Goal: Task Accomplishment & Management: Manage account settings

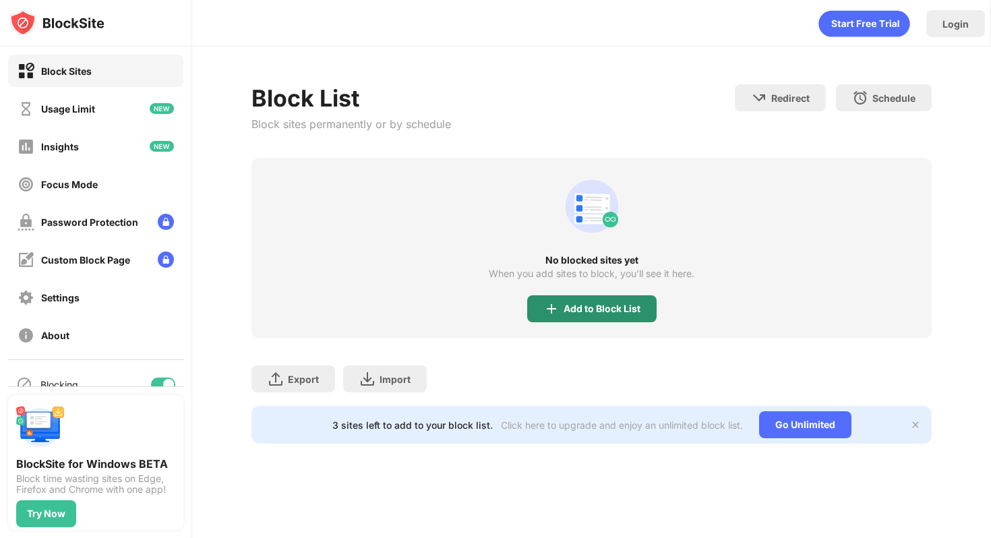
click at [598, 316] on div "Add to Block List" at bounding box center [591, 308] width 129 height 27
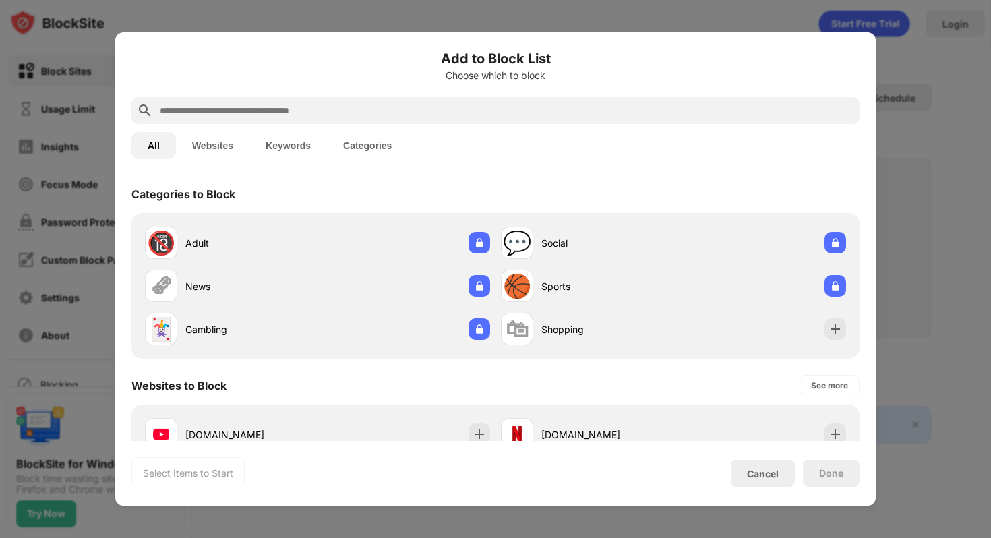
click at [279, 147] on button "Keywords" at bounding box center [288, 145] width 78 height 27
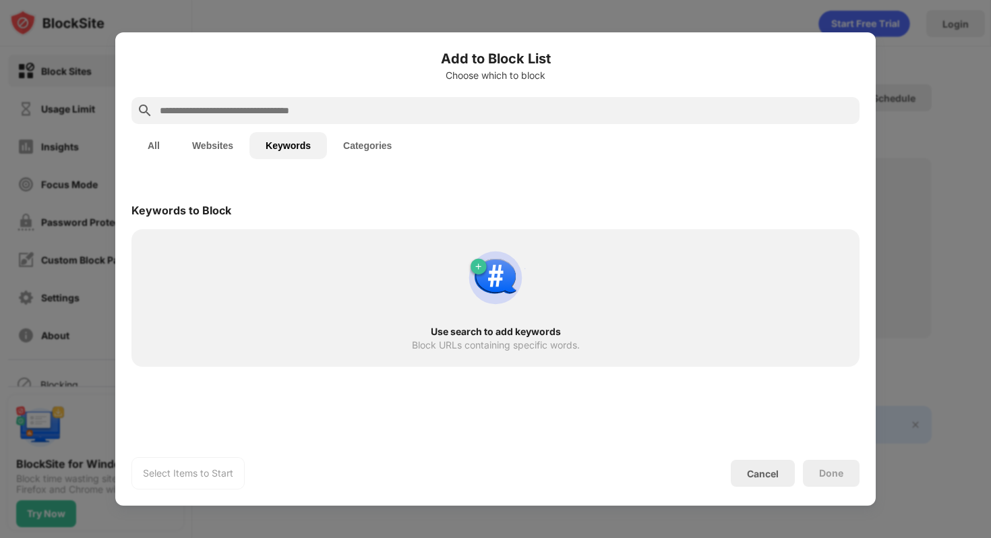
click at [281, 112] on input "text" at bounding box center [506, 110] width 696 height 16
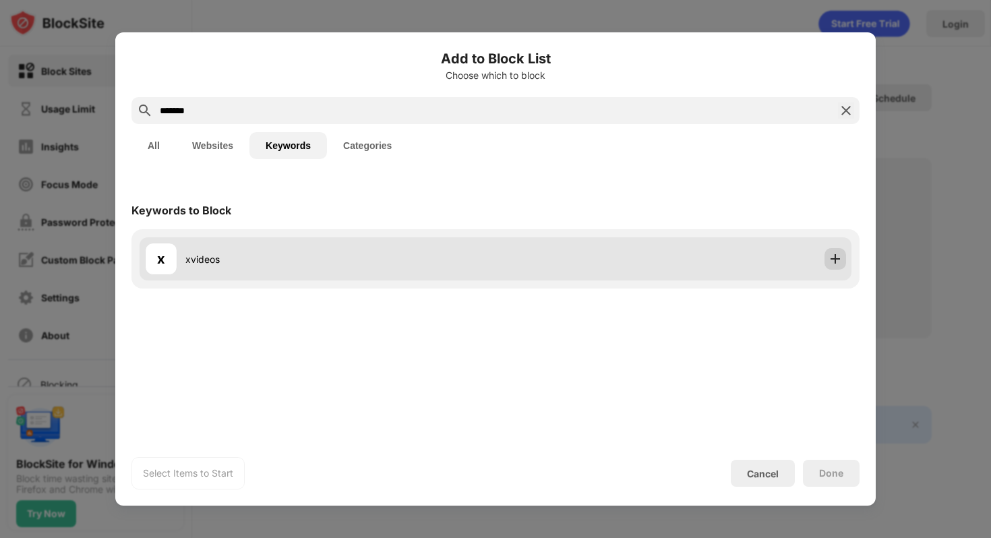
type input "*******"
click at [842, 264] on div at bounding box center [835, 259] width 22 height 22
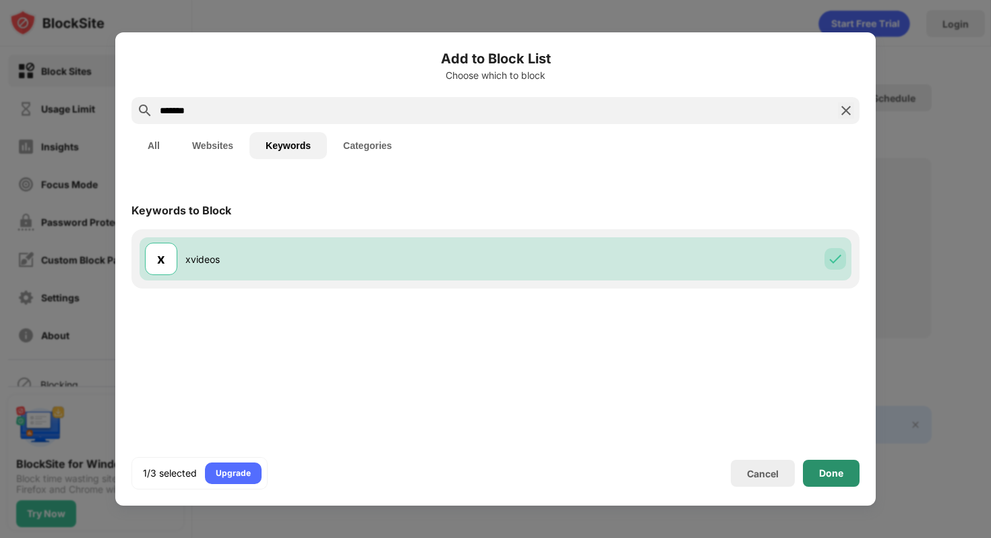
click at [844, 475] on div "Done" at bounding box center [831, 473] width 57 height 27
